Goal: Information Seeking & Learning: Learn about a topic

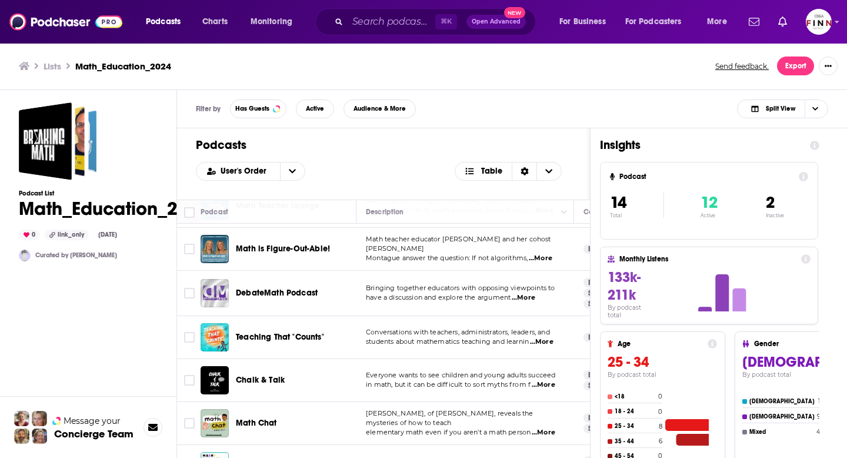
scroll to position [369, 0]
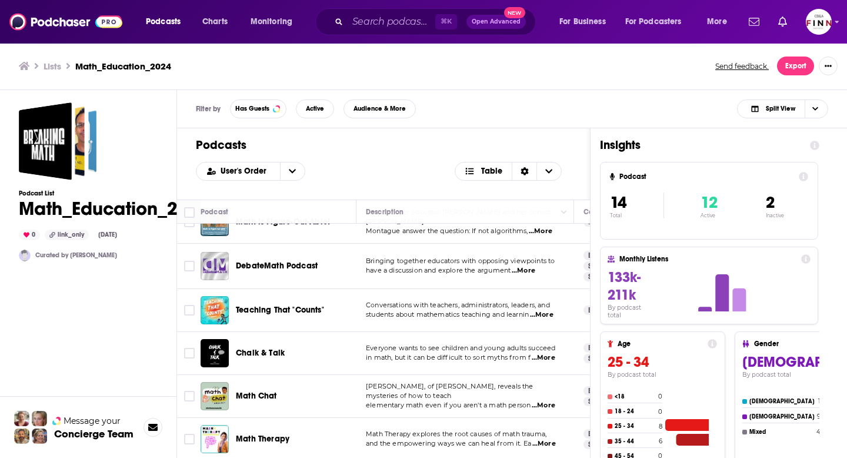
click at [544, 314] on span "...More" at bounding box center [542, 314] width 24 height 9
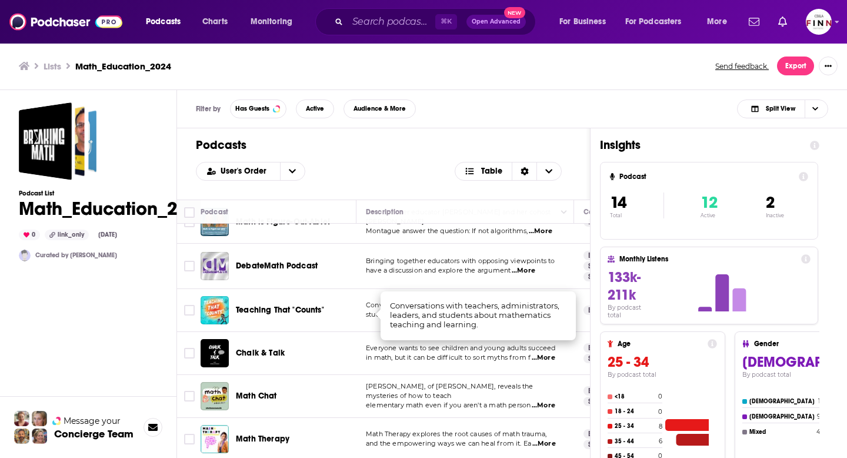
click at [340, 306] on div "Teaching That "Counts"" at bounding box center [297, 310] width 122 height 12
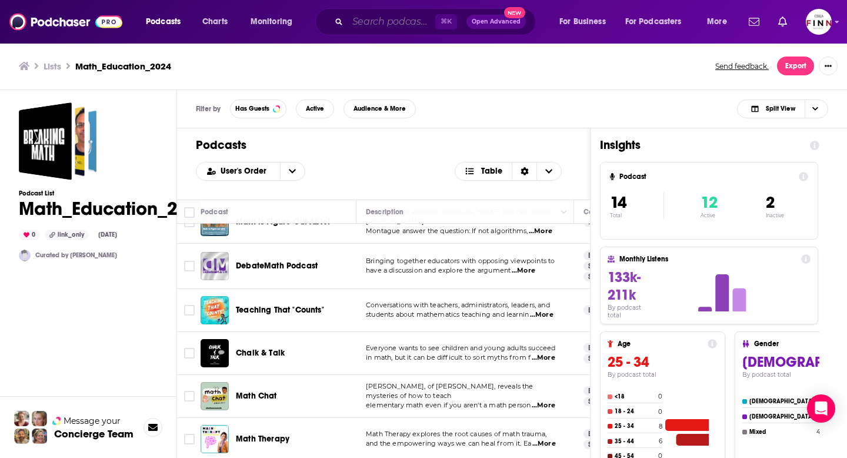
click at [407, 25] on input "Search podcasts, credits, & more..." at bounding box center [392, 21] width 88 height 19
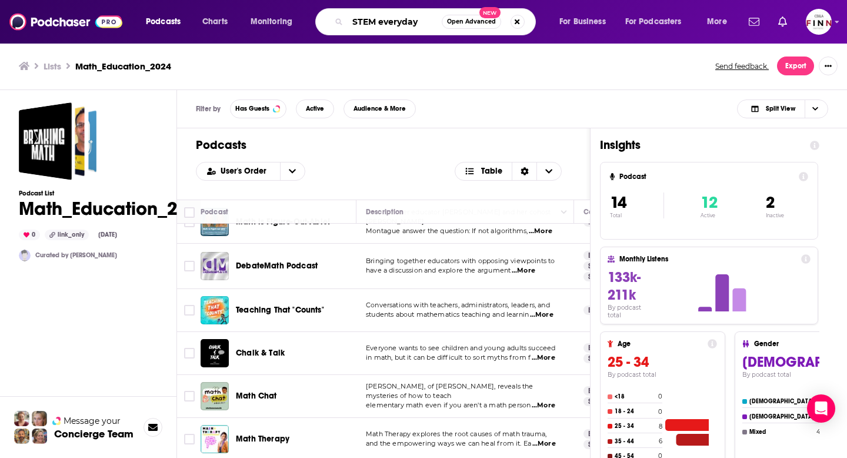
type input "STEM everyday"
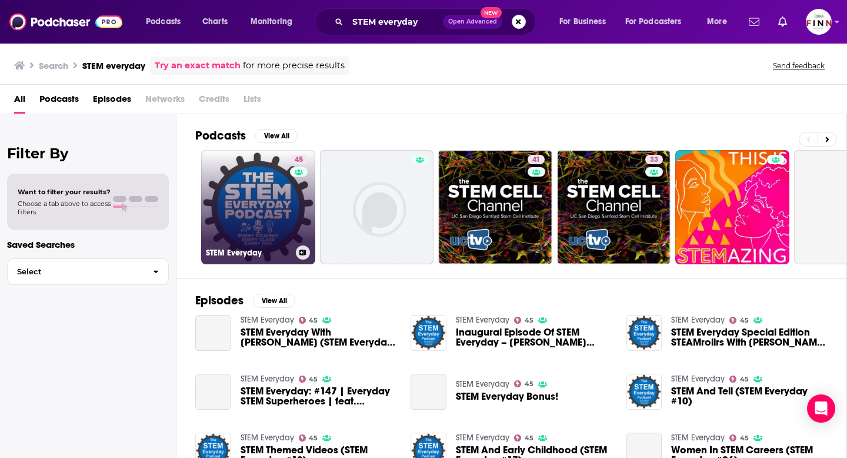
click at [259, 164] on link "45 STEM Everyday" at bounding box center [258, 207] width 114 height 114
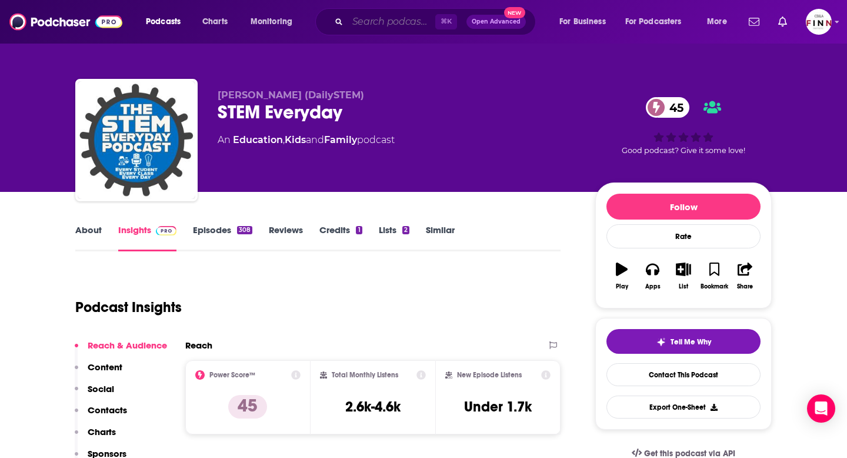
click at [371, 25] on input "Search podcasts, credits, & more..." at bounding box center [392, 21] width 88 height 19
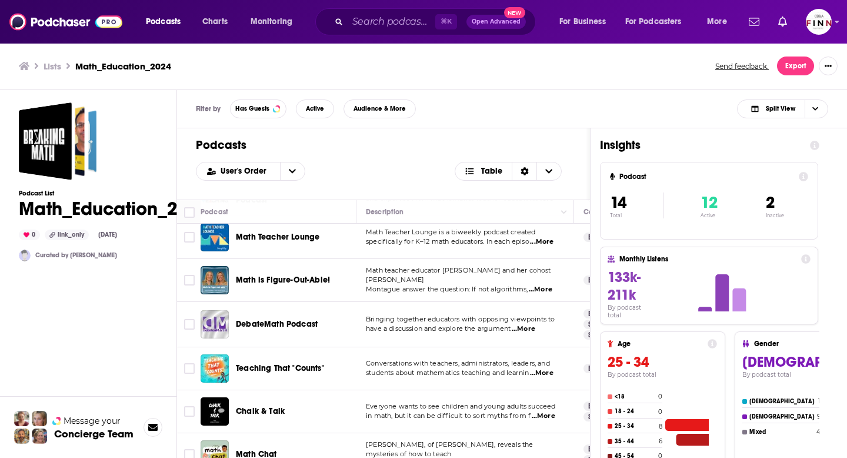
scroll to position [310, 0]
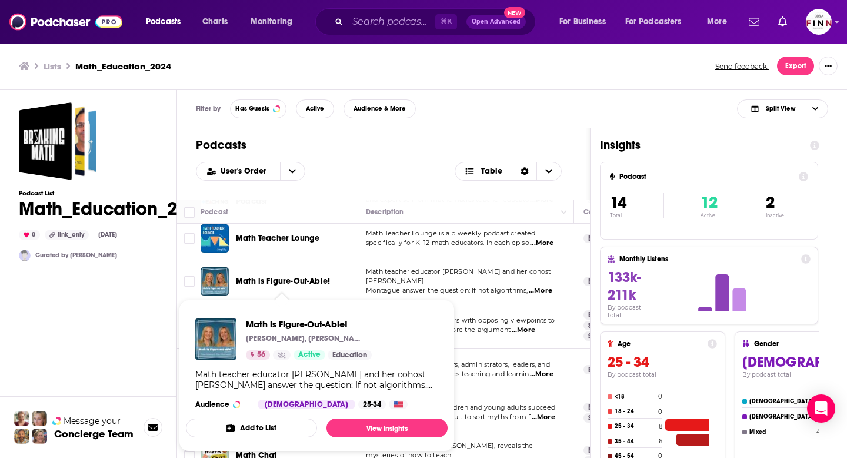
click at [310, 282] on span "Math is Figure-Out-Able!" at bounding box center [283, 281] width 94 height 10
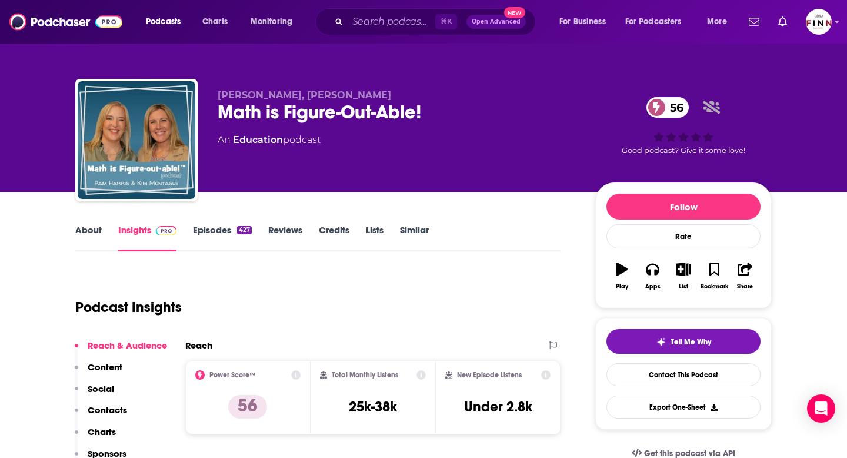
click at [209, 228] on link "Episodes 427" at bounding box center [222, 237] width 59 height 27
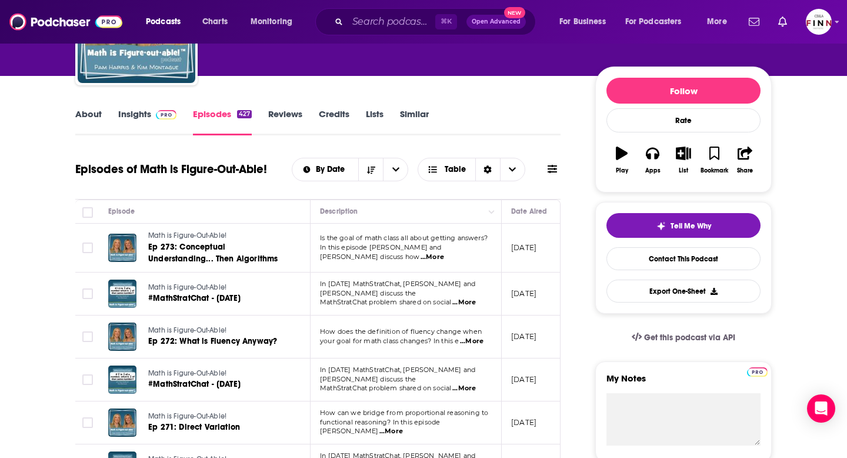
scroll to position [118, 0]
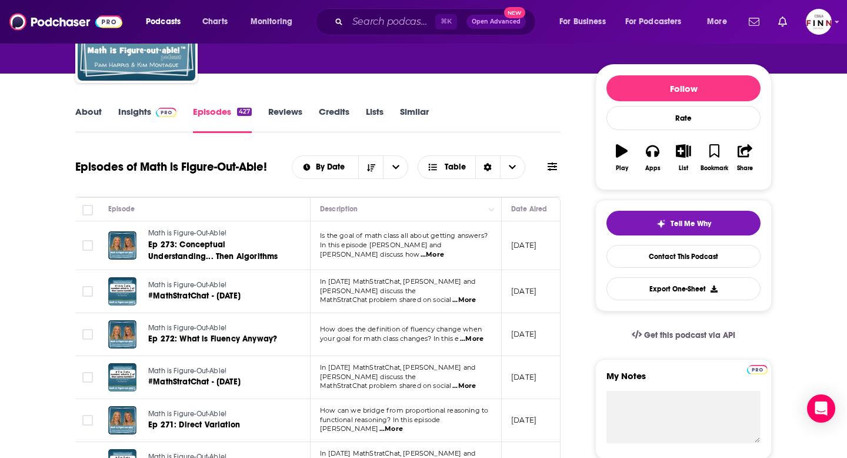
click at [463, 381] on span "...More" at bounding box center [464, 385] width 24 height 9
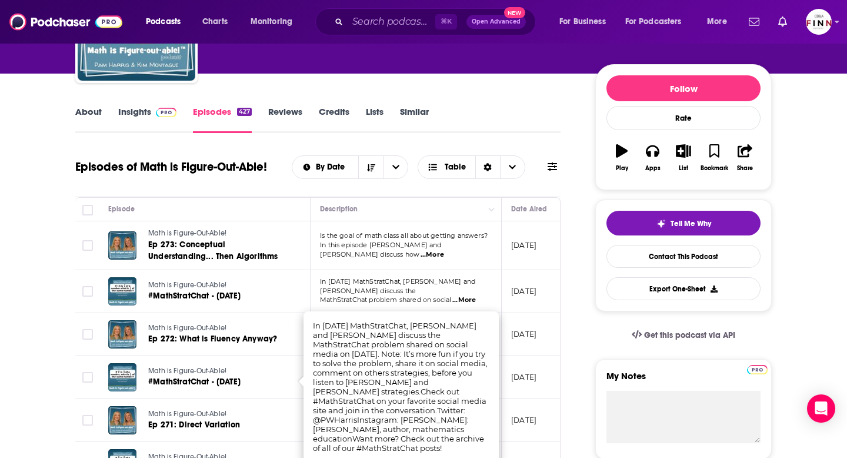
click at [401, 128] on link "Similar" at bounding box center [414, 119] width 29 height 27
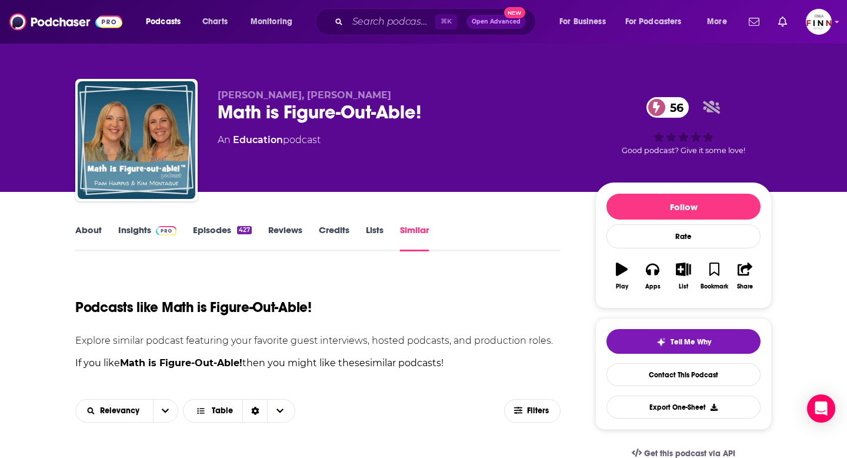
click at [149, 224] on link "Insights" at bounding box center [147, 237] width 58 height 27
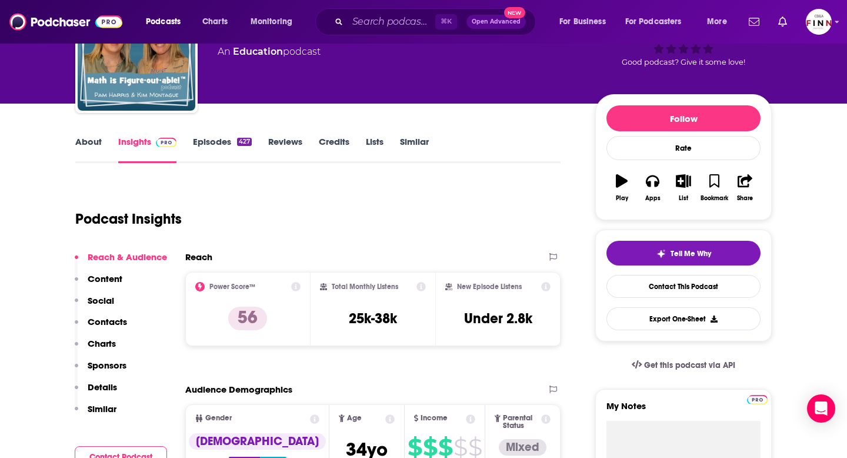
scroll to position [130, 0]
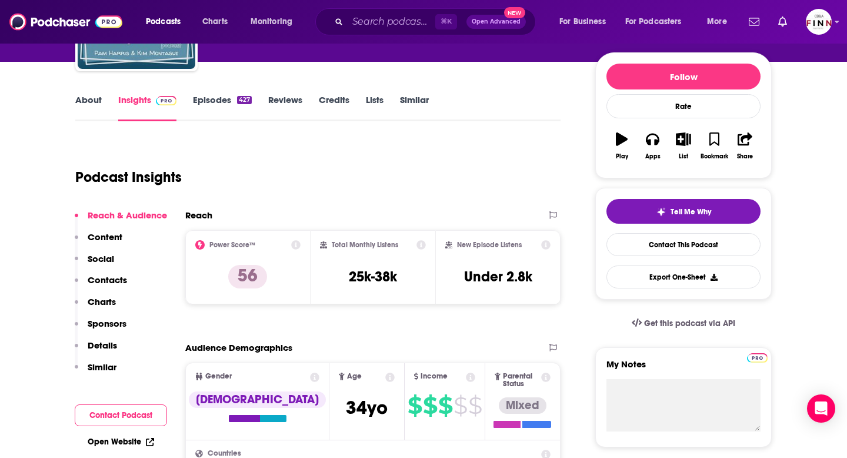
click at [207, 109] on link "Episodes 427" at bounding box center [222, 107] width 59 height 27
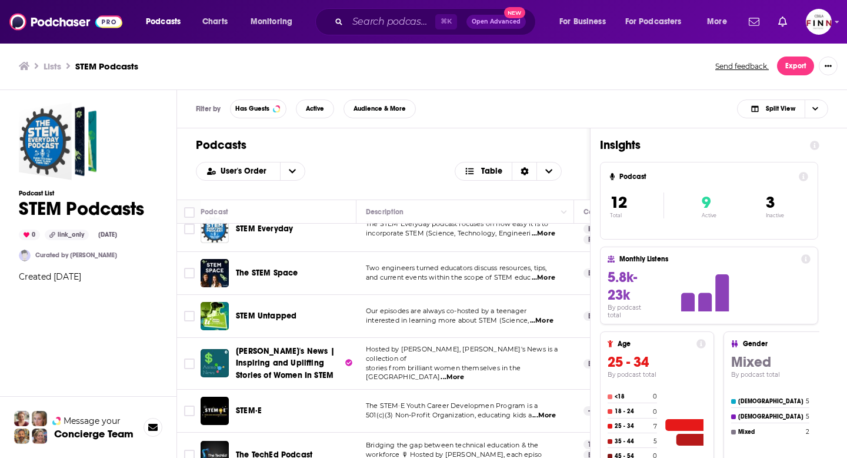
scroll to position [19, 0]
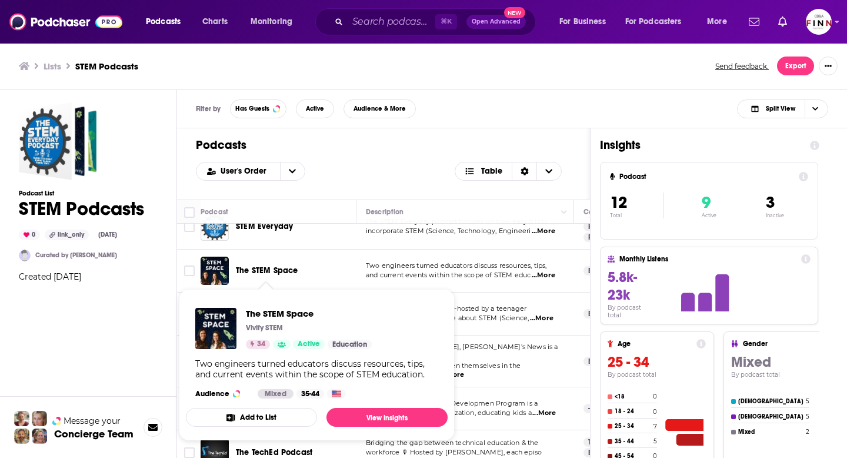
click at [267, 272] on span "The STEM Space" at bounding box center [267, 270] width 62 height 10
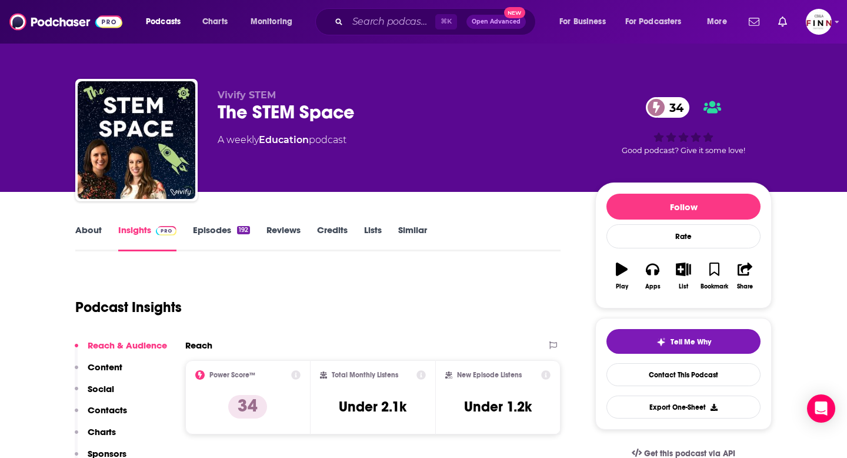
click at [211, 231] on link "Episodes 192" at bounding box center [221, 237] width 57 height 27
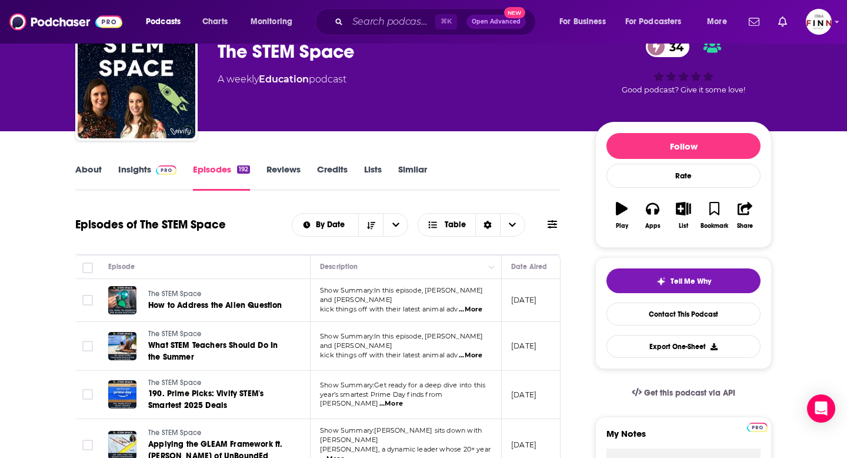
scroll to position [65, 0]
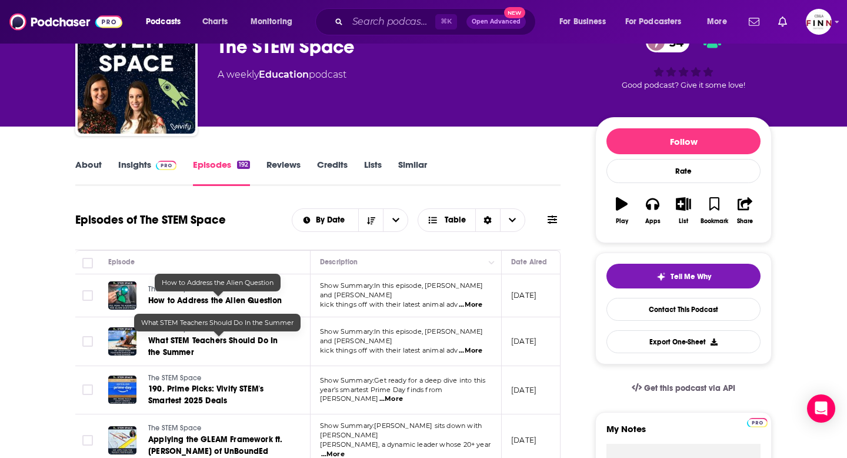
click at [249, 298] on span "How to Address the Alien Question" at bounding box center [215, 300] width 134 height 10
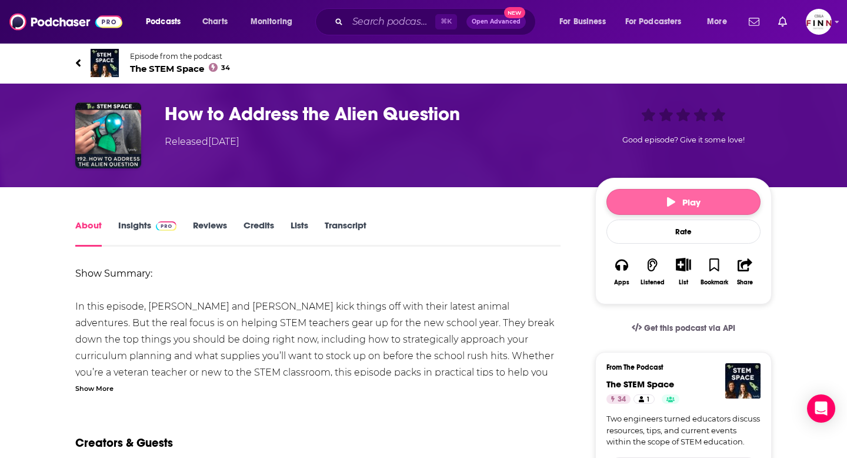
click at [683, 202] on span "Play" at bounding box center [684, 202] width 34 height 11
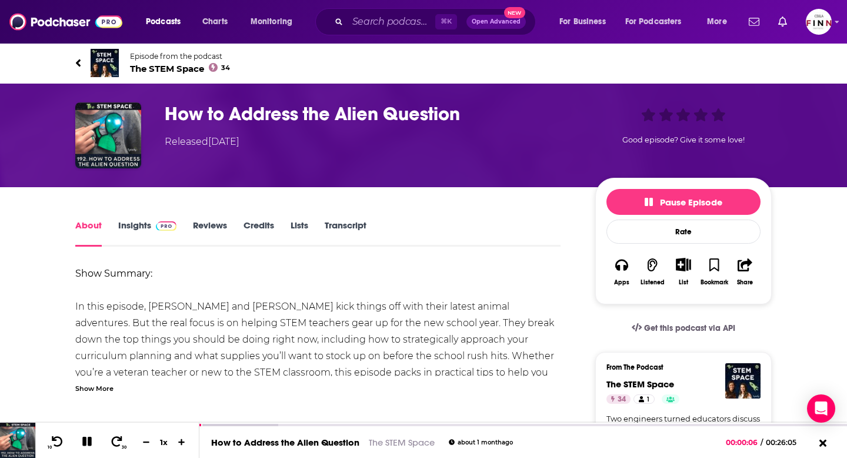
click at [102, 386] on div "Show More" at bounding box center [94, 387] width 38 height 11
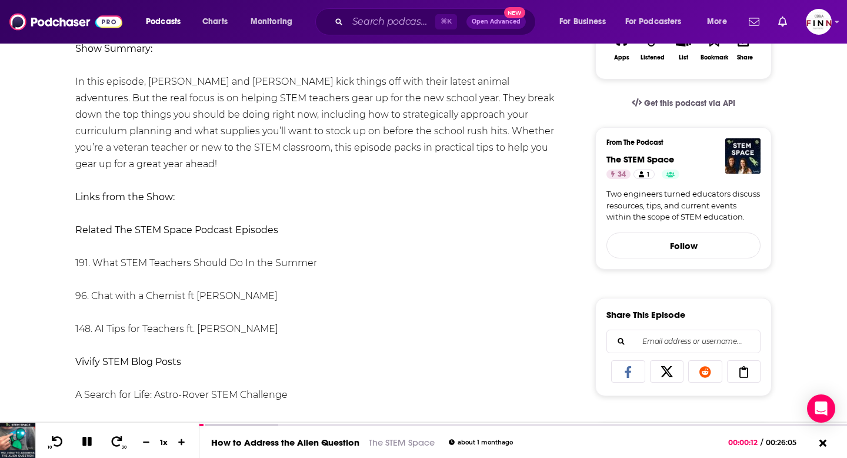
scroll to position [226, 0]
click at [272, 289] on link "96. Chat with a Chemist ft [PERSON_NAME]" at bounding box center [176, 294] width 202 height 11
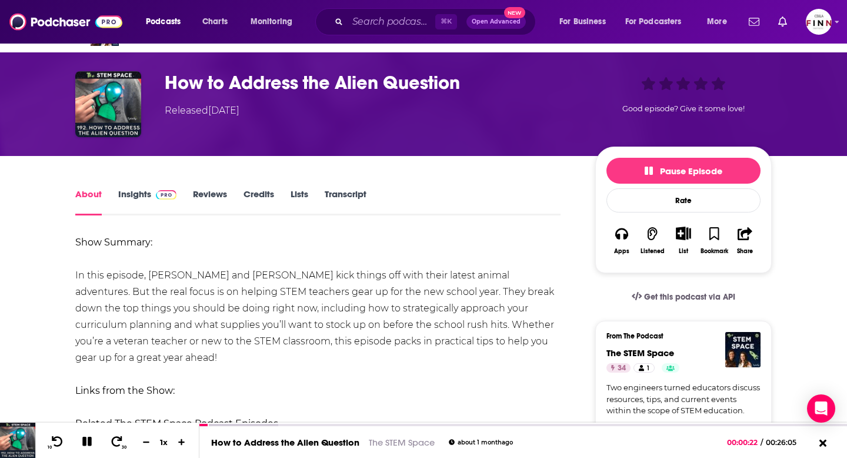
scroll to position [0, 0]
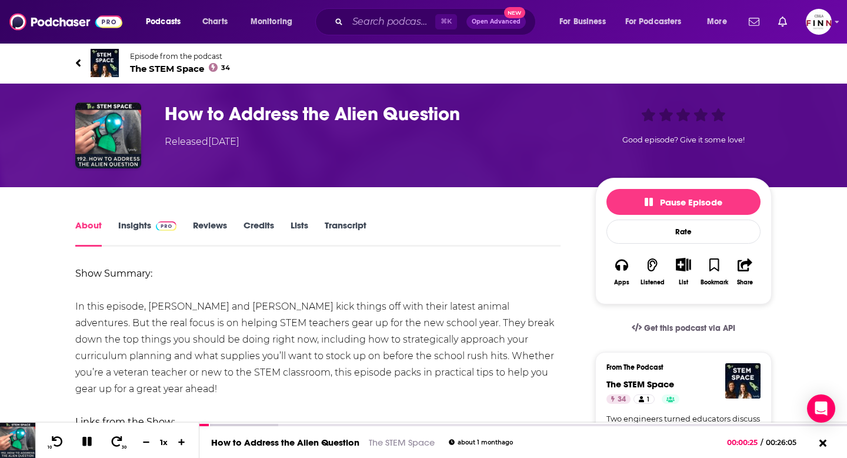
click at [77, 65] on icon at bounding box center [78, 63] width 6 height 12
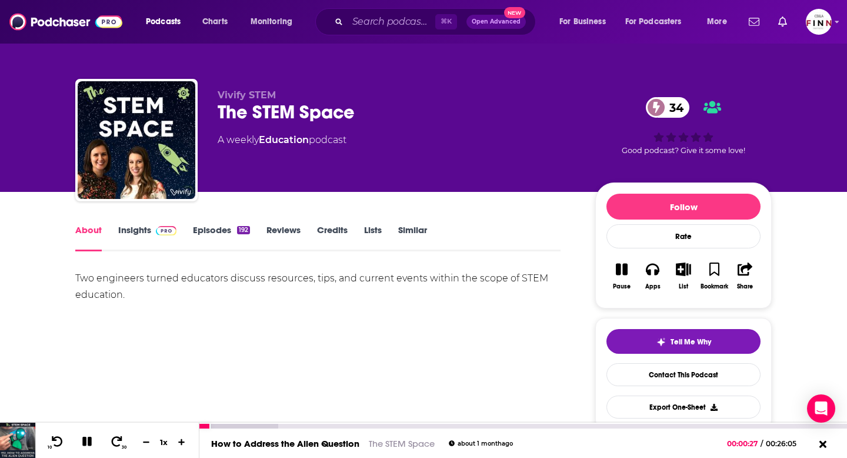
click at [86, 442] on icon at bounding box center [88, 441] width 14 height 11
click at [135, 236] on link "Insights" at bounding box center [147, 237] width 58 height 27
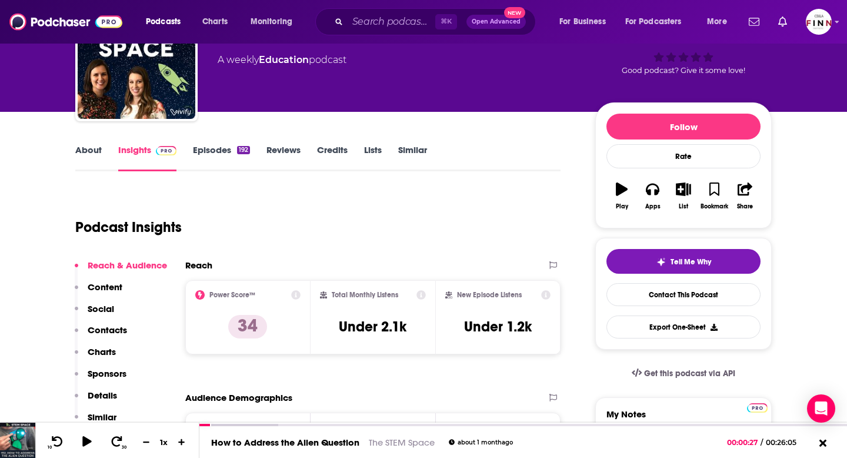
scroll to position [84, 0]
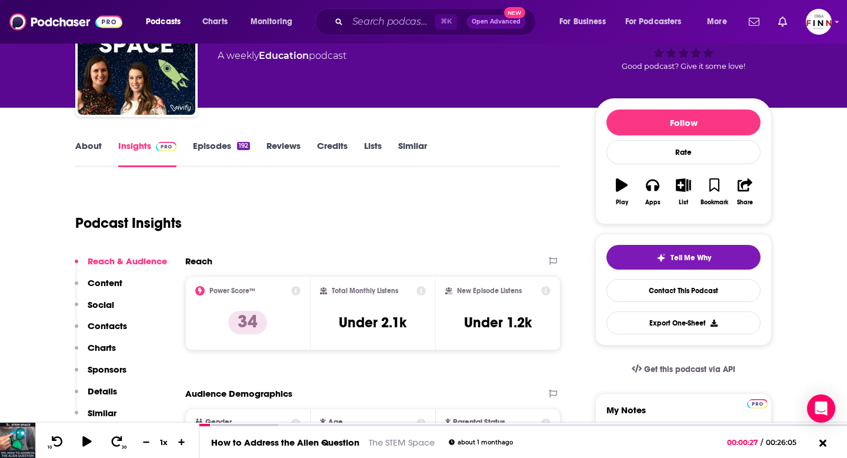
click at [213, 145] on link "Episodes 192" at bounding box center [221, 153] width 57 height 27
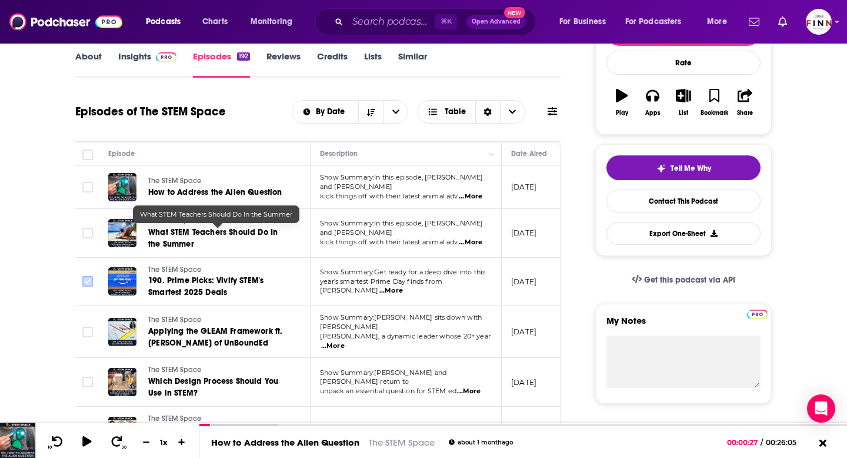
scroll to position [0, 1]
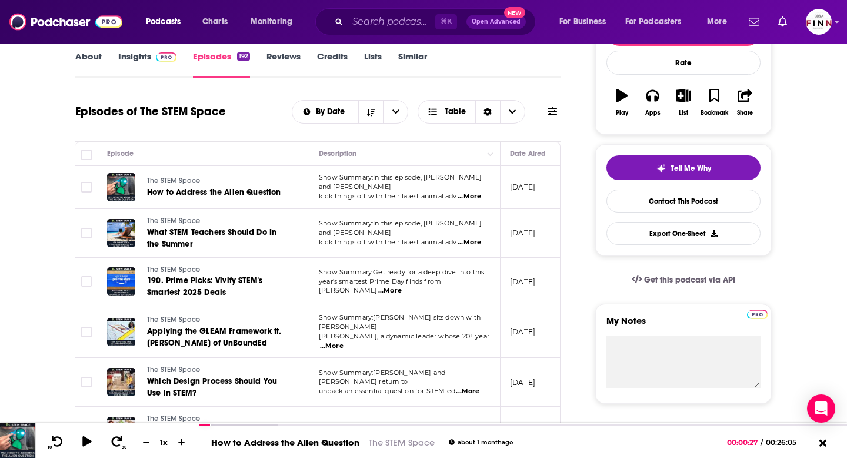
click at [138, 62] on link "Insights" at bounding box center [147, 64] width 58 height 27
